Goal: Task Accomplishment & Management: Use online tool/utility

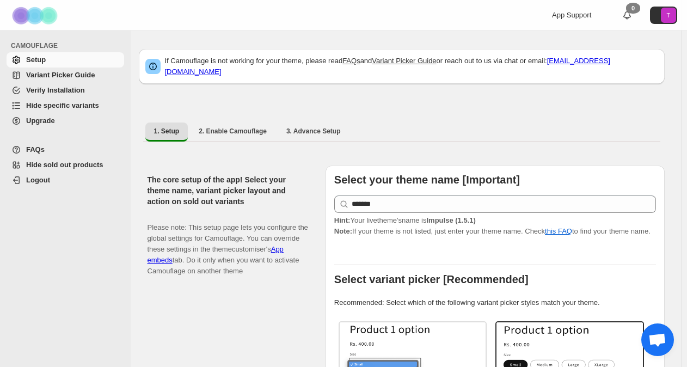
click at [65, 100] on span "Hide specific variants" at bounding box center [74, 105] width 96 height 11
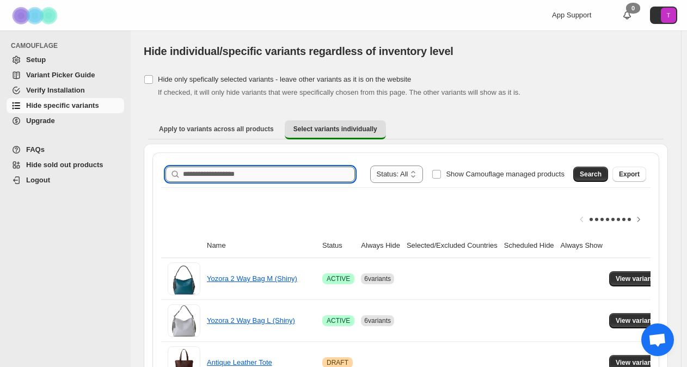
click at [263, 174] on input "Search product name" at bounding box center [269, 173] width 172 height 15
type input "*"
type input "*******"
click at [601, 173] on span "Search" at bounding box center [590, 174] width 22 height 9
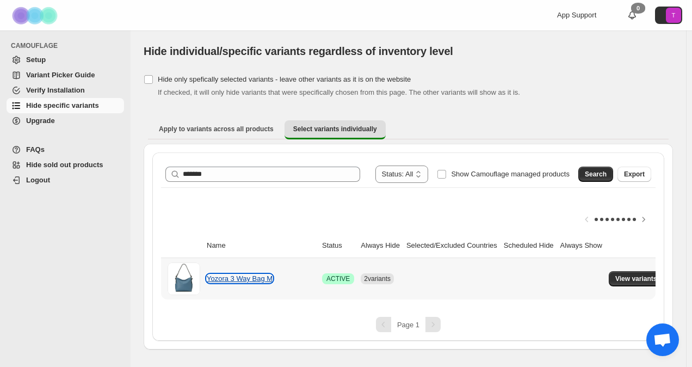
click at [258, 275] on link "Yozora 3 Way Bag M" at bounding box center [240, 278] width 66 height 8
click at [621, 275] on span "View variants" at bounding box center [636, 278] width 42 height 9
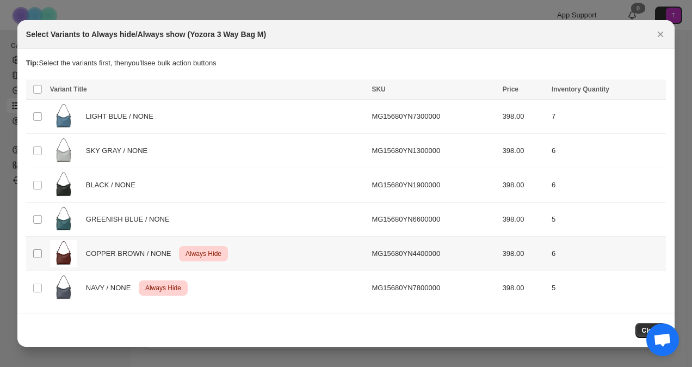
click at [42, 250] on span ":r6:" at bounding box center [38, 254] width 10 height 10
click at [653, 90] on icon "More actions" at bounding box center [655, 90] width 11 height 11
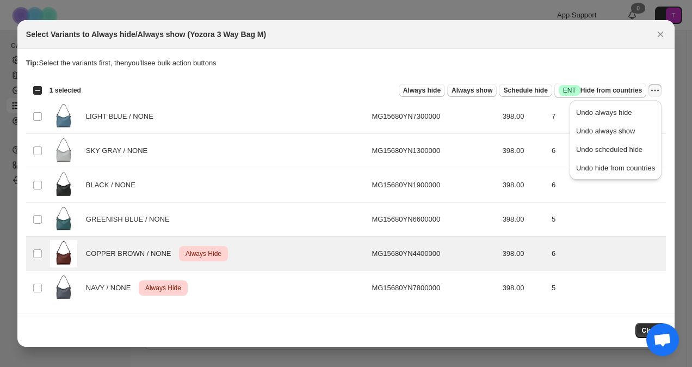
click at [456, 64] on p "Tip: Select the variants first, then you'll see bulk action buttons" at bounding box center [346, 63] width 640 height 11
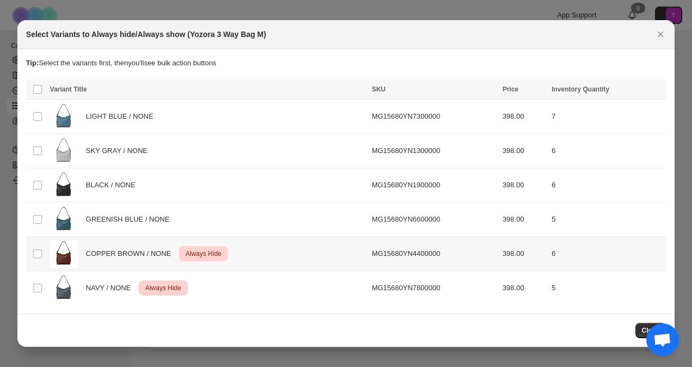
click at [430, 262] on td "MG15680YN4400000" at bounding box center [433, 254] width 131 height 34
click at [660, 40] on icon "Close" at bounding box center [660, 34] width 11 height 11
